Goal: Task Accomplishment & Management: Manage account settings

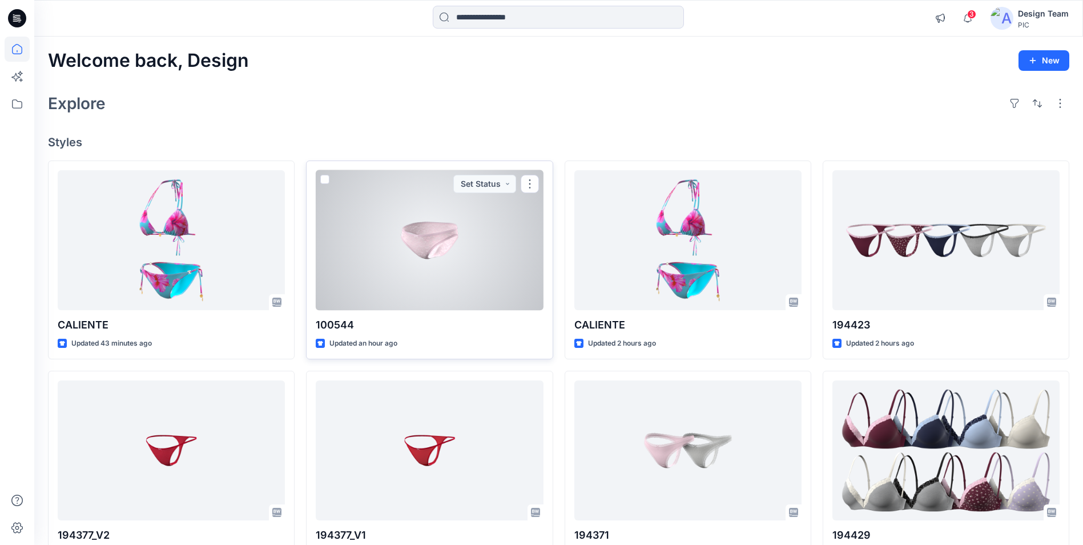
click at [463, 263] on div at bounding box center [429, 240] width 227 height 140
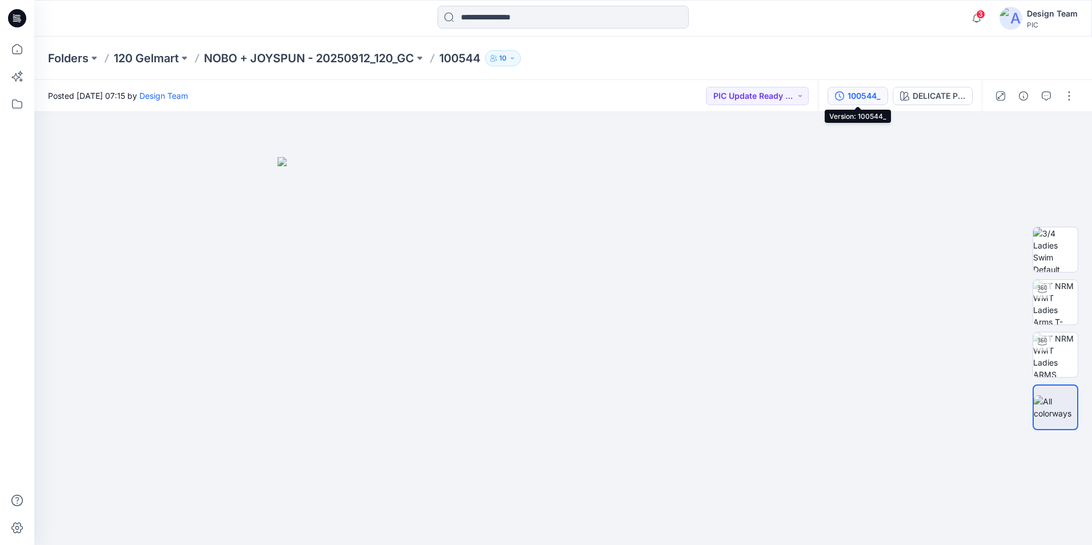
click at [861, 100] on div "100544_" at bounding box center [864, 96] width 33 height 13
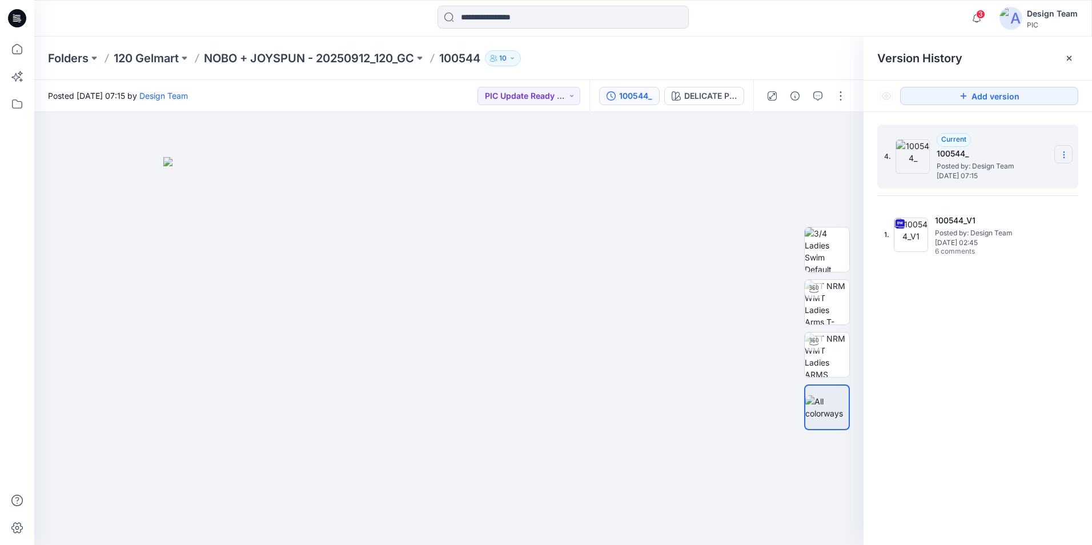
click at [1066, 156] on icon at bounding box center [1063, 154] width 9 height 9
click at [1053, 349] on div "4. Current 100544_ Posted by: Design Team Saturday, October 04, 2025 07:15 Dupl…" at bounding box center [978, 336] width 228 height 449
click at [1066, 155] on icon at bounding box center [1063, 154] width 9 height 9
click at [1003, 229] on span "Delete Version" at bounding box center [985, 228] width 54 height 14
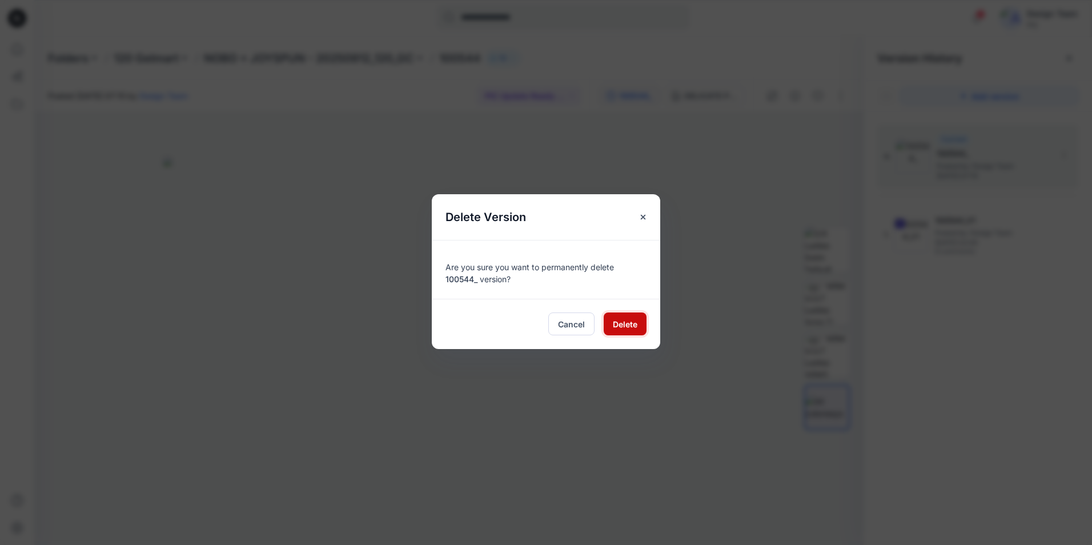
click at [619, 323] on span "Delete" at bounding box center [625, 324] width 25 height 12
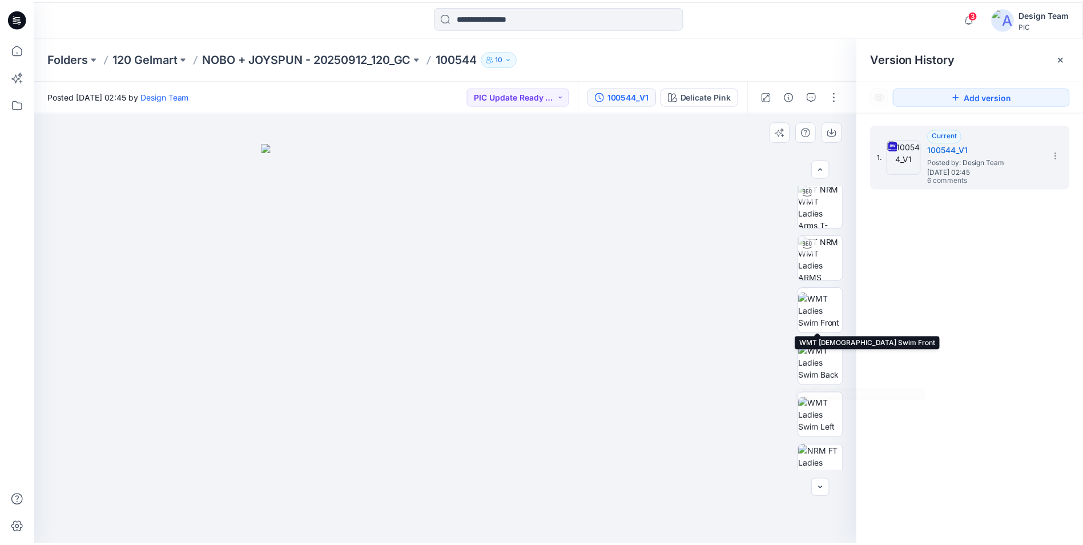
scroll to position [57, 0]
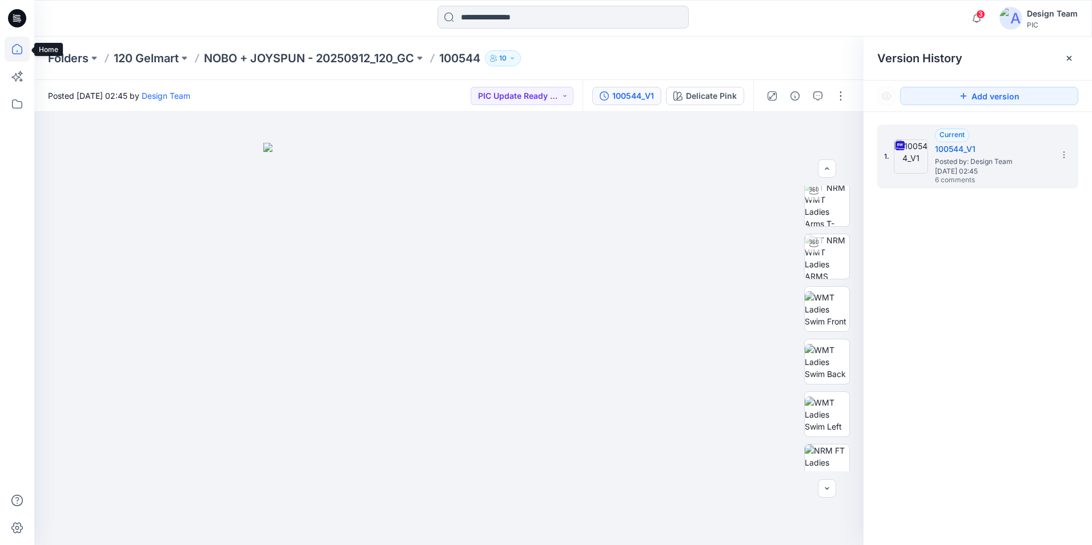
click at [13, 43] on icon at bounding box center [17, 49] width 25 height 25
